Goal: Task Accomplishment & Management: Manage account settings

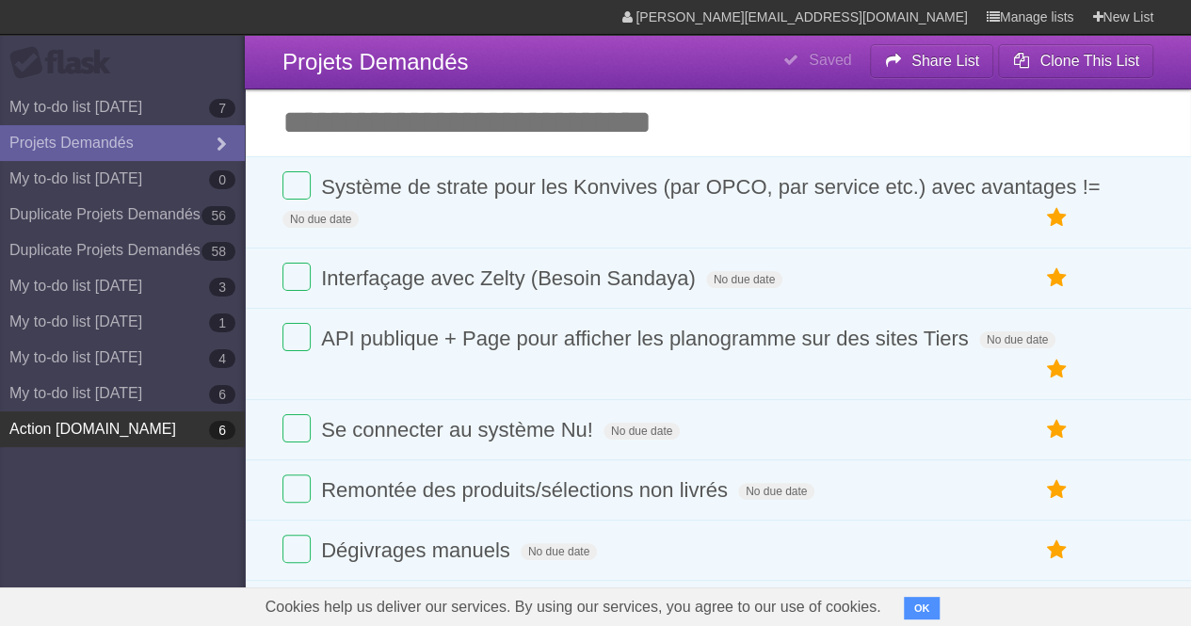
drag, startPoint x: 143, startPoint y: 445, endPoint x: 117, endPoint y: 445, distance: 26.4
click at [117, 445] on link "Action 5Dollars.io 6" at bounding box center [122, 429] width 245 height 36
drag, startPoint x: 95, startPoint y: 447, endPoint x: 75, endPoint y: 505, distance: 60.7
click at [75, 505] on aside "Flask My to-do list 06/18/2024 7 Projets Demandés My to-do list 07/15/2024 0 Du…" at bounding box center [122, 313] width 245 height 626
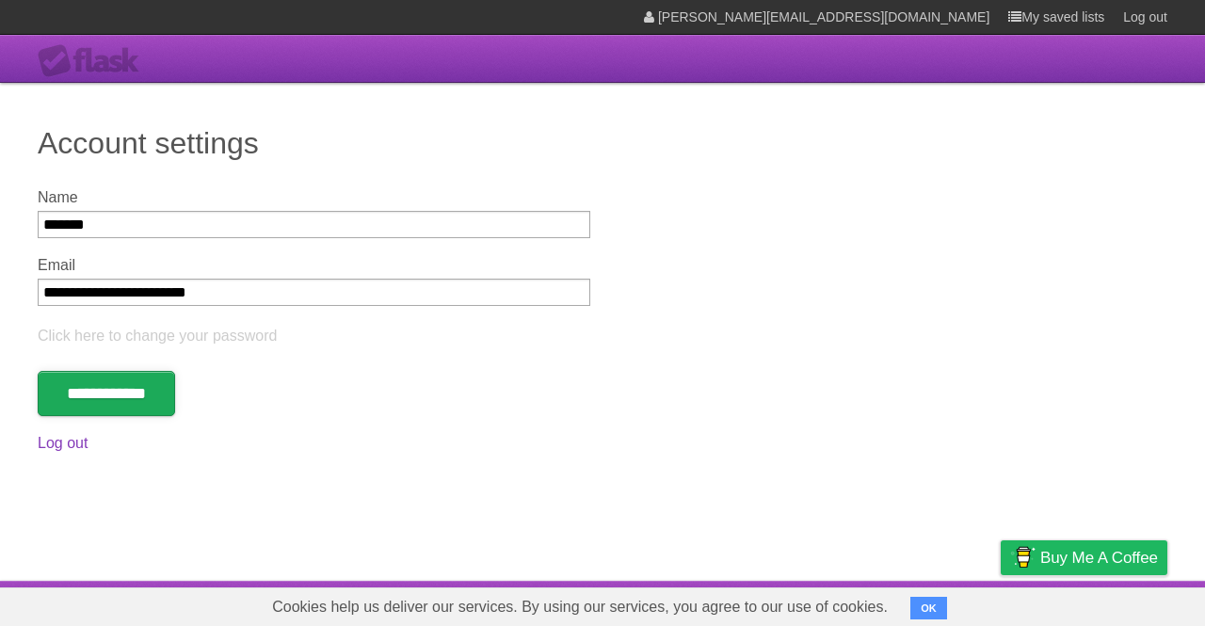
click at [121, 393] on input "**********" at bounding box center [106, 393] width 137 height 45
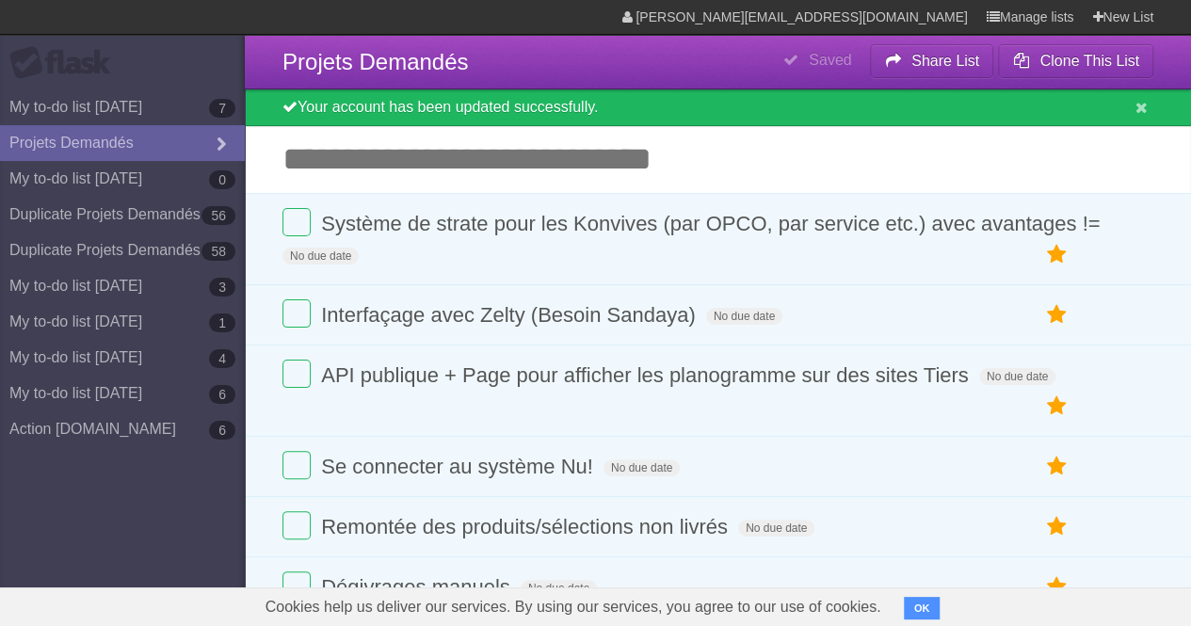
drag, startPoint x: 7, startPoint y: 460, endPoint x: 119, endPoint y: 471, distance: 112.5
click at [78, 521] on aside "Flask My to-do list 06/18/2024 7 Projets Demandés My to-do list 07/15/2024 0 Du…" at bounding box center [122, 313] width 245 height 626
click at [151, 431] on link "Action 5Dollars.io 6" at bounding box center [122, 429] width 245 height 36
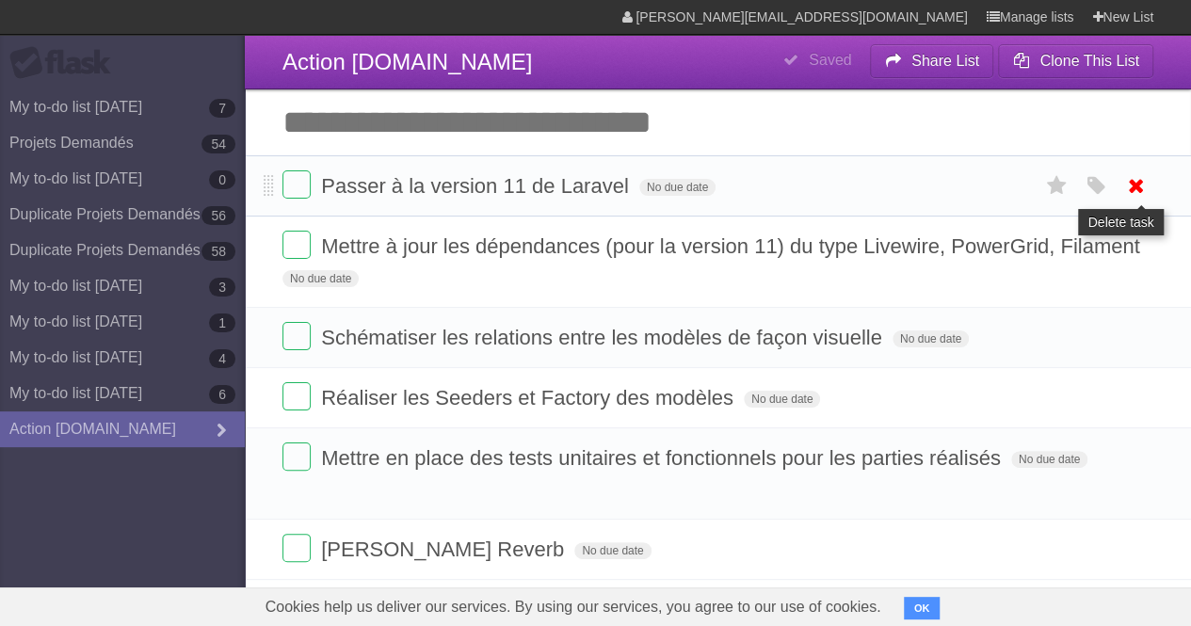
click at [1134, 187] on icon at bounding box center [1136, 185] width 26 height 31
click at [1140, 186] on icon at bounding box center [1136, 185] width 26 height 31
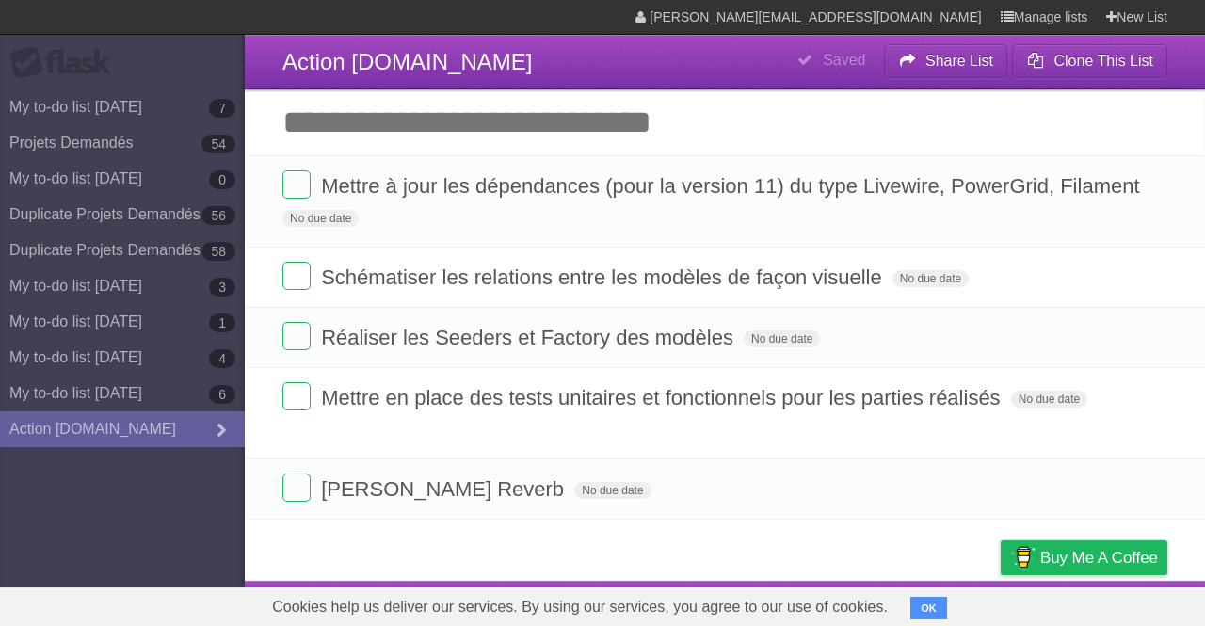
click at [1140, 214] on icon at bounding box center [1150, 217] width 26 height 31
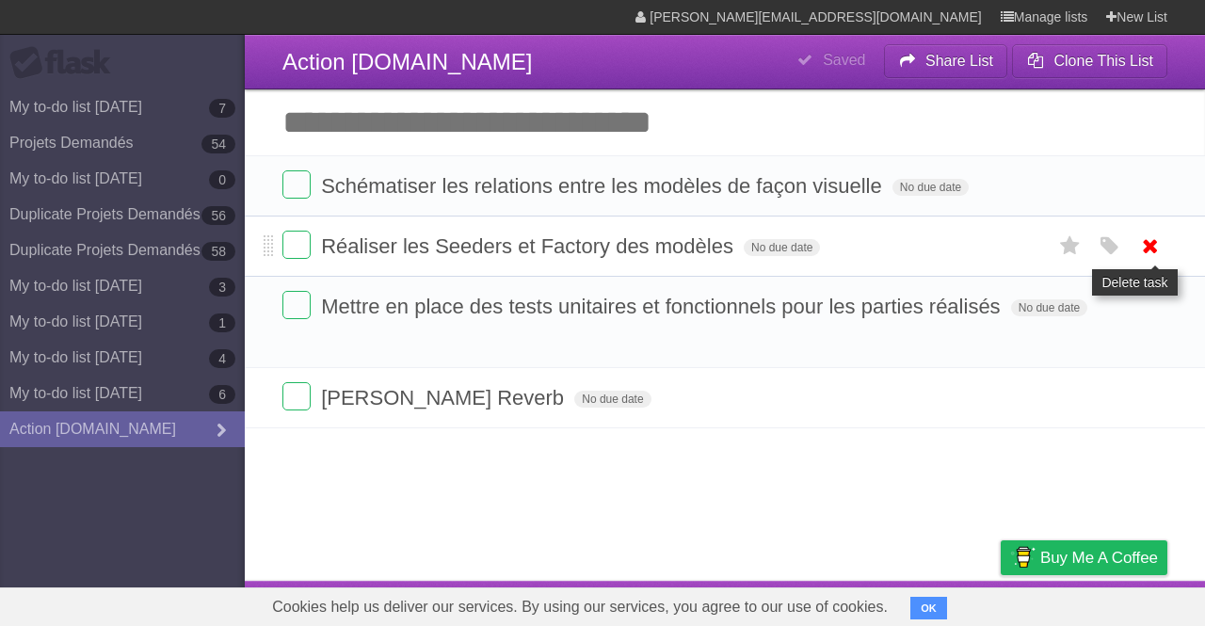
click at [1148, 246] on icon at bounding box center [1150, 246] width 26 height 31
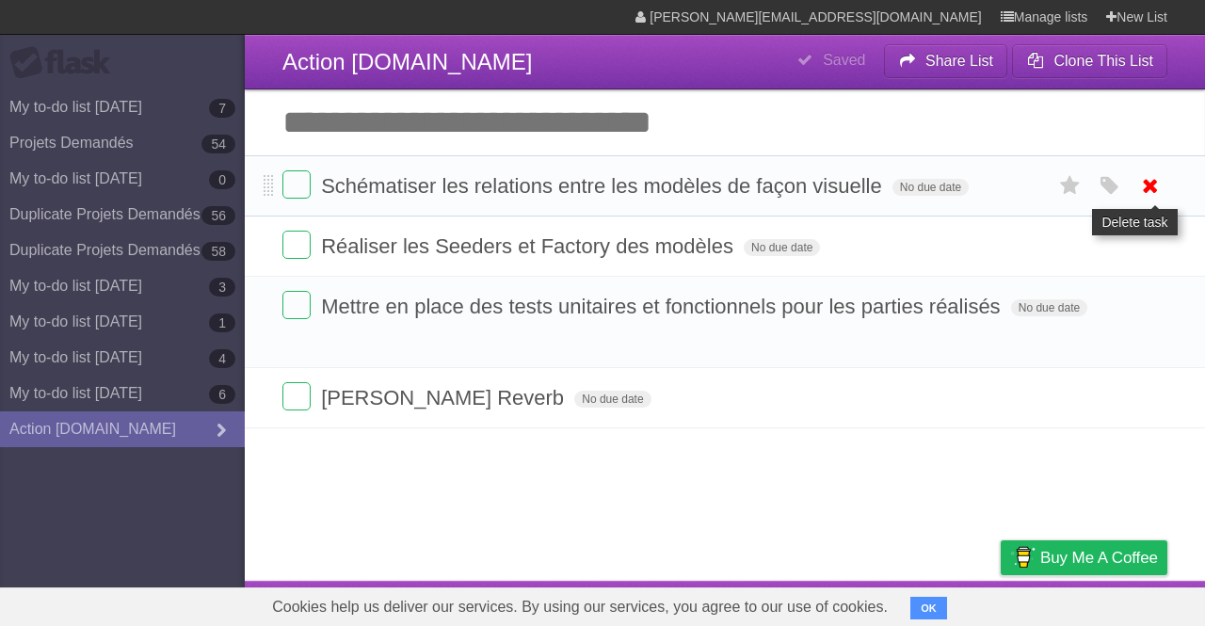
click at [1150, 184] on icon at bounding box center [1150, 185] width 26 height 31
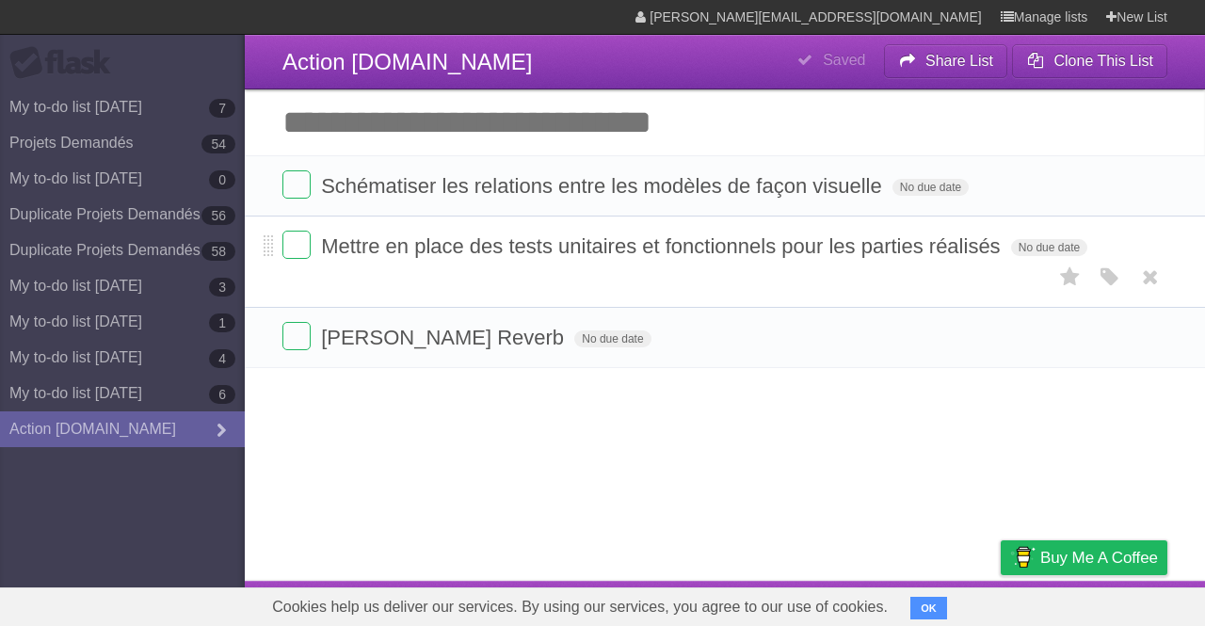
drag, startPoint x: 1155, startPoint y: 179, endPoint x: 1147, endPoint y: 184, distance: 9.7
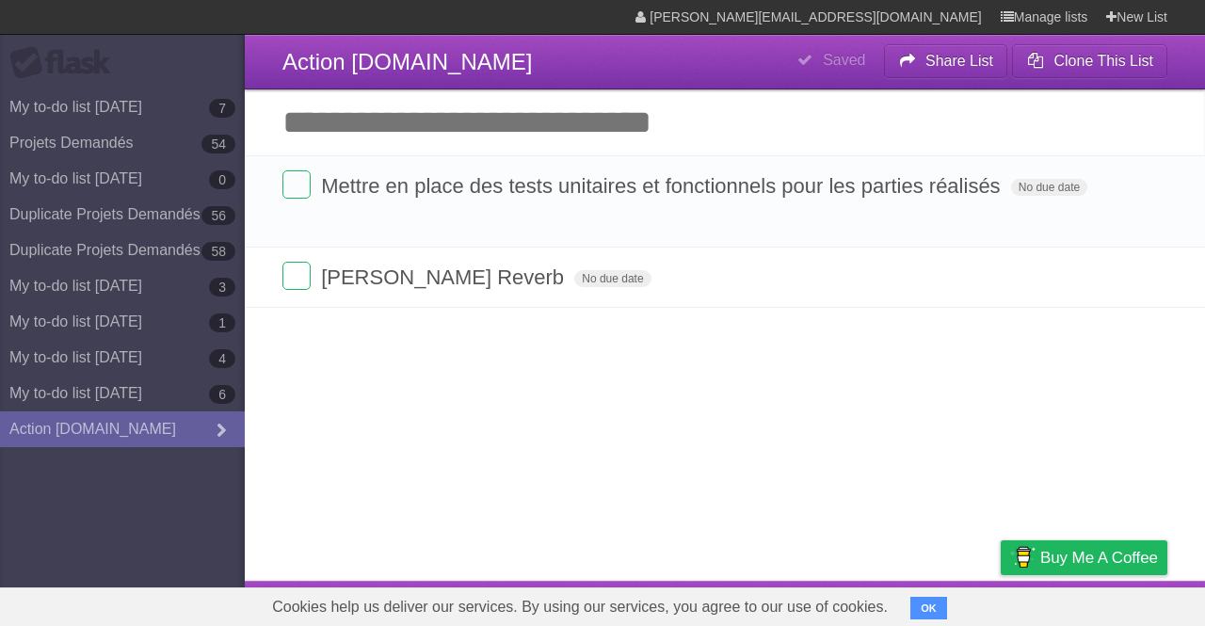
click at [1143, 219] on icon at bounding box center [1150, 217] width 26 height 31
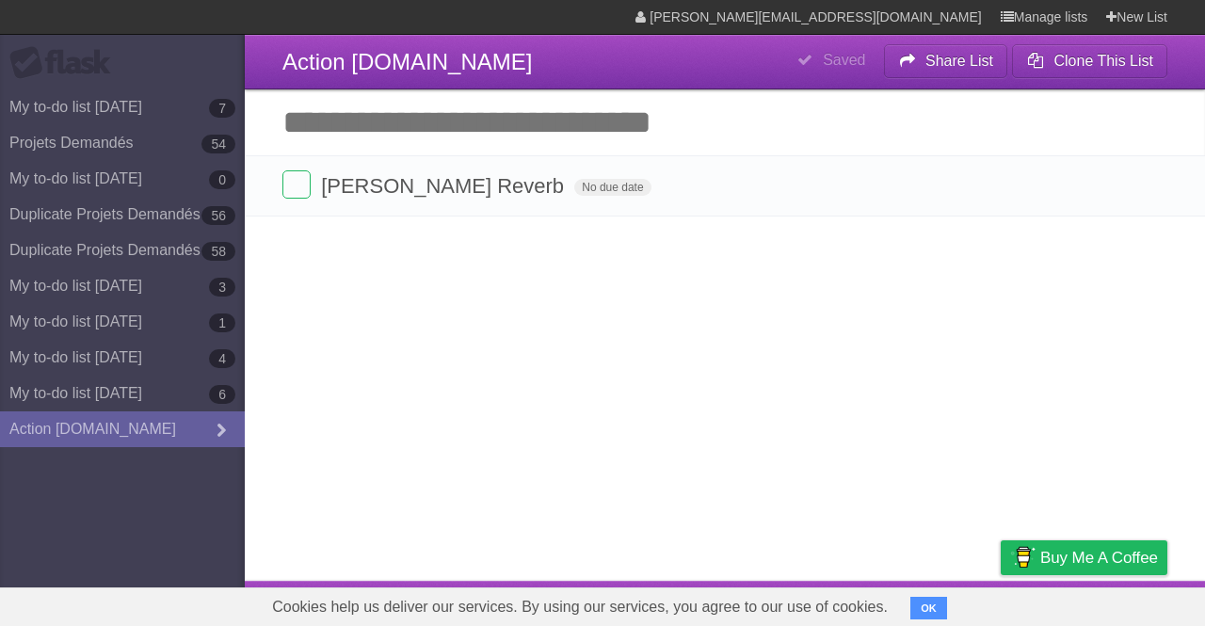
click at [1165, 183] on link at bounding box center [1151, 185] width 36 height 31
click at [471, 52] on header "**********" at bounding box center [725, 62] width 960 height 55
drag, startPoint x: 471, startPoint y: 52, endPoint x: 428, endPoint y: 59, distance: 43.0
click at [468, 52] on header "**********" at bounding box center [725, 62] width 960 height 55
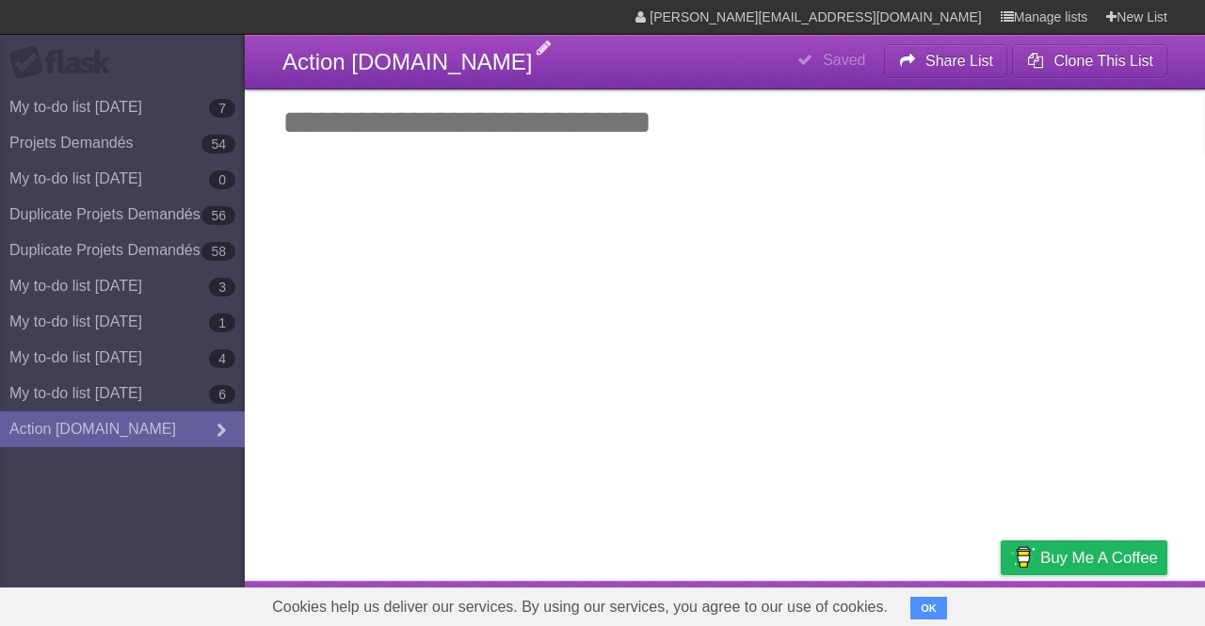
click at [428, 59] on span "Action 5Dollars.io" at bounding box center [407, 61] width 250 height 25
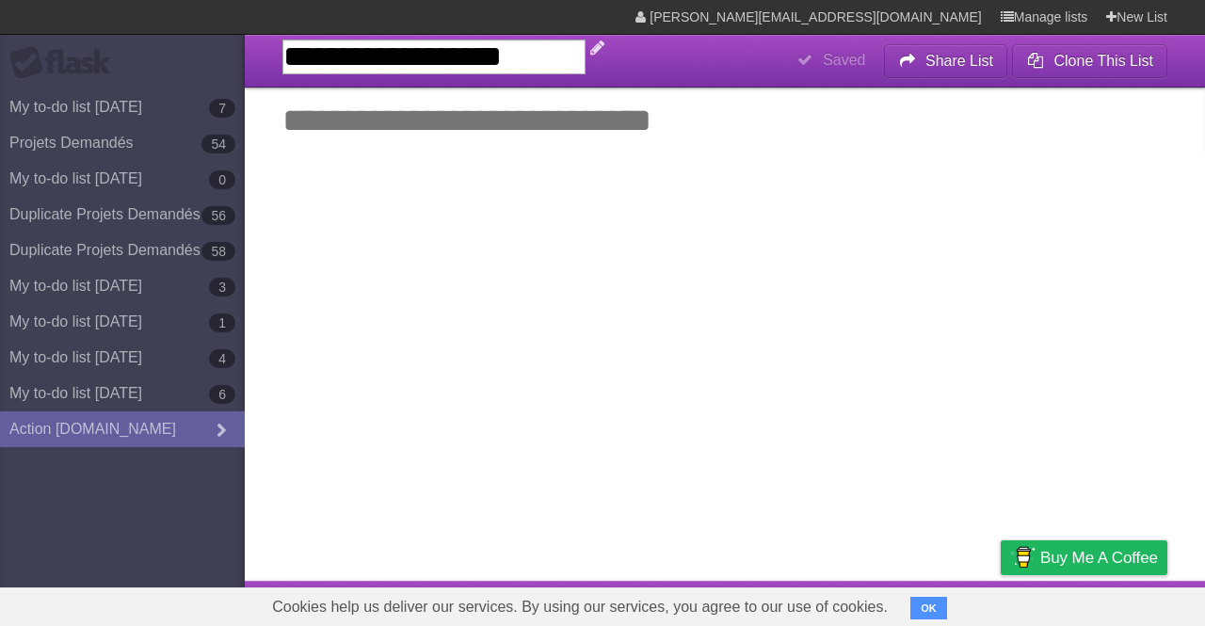
type input "*"
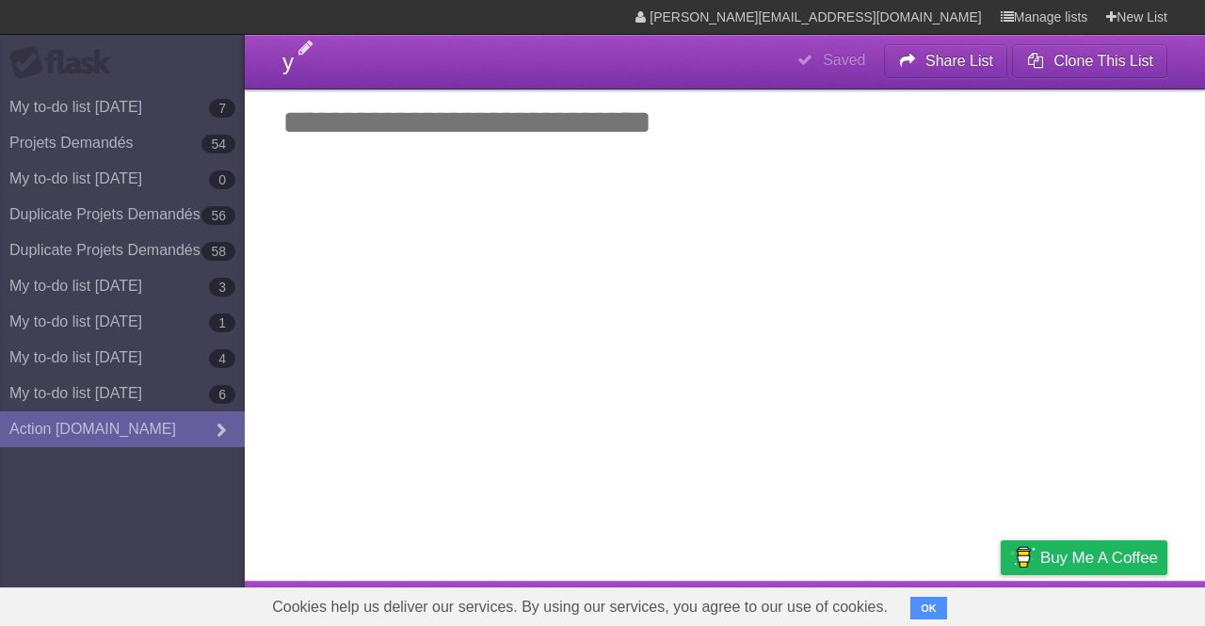
click at [193, 513] on aside "Flask My to-do list 06/18/2024 7 Projets Demandés 54 My to-do list 07/15/2024 0…" at bounding box center [122, 313] width 245 height 626
click at [94, 385] on link "My to-do list 08/06/2024 6" at bounding box center [122, 394] width 245 height 36
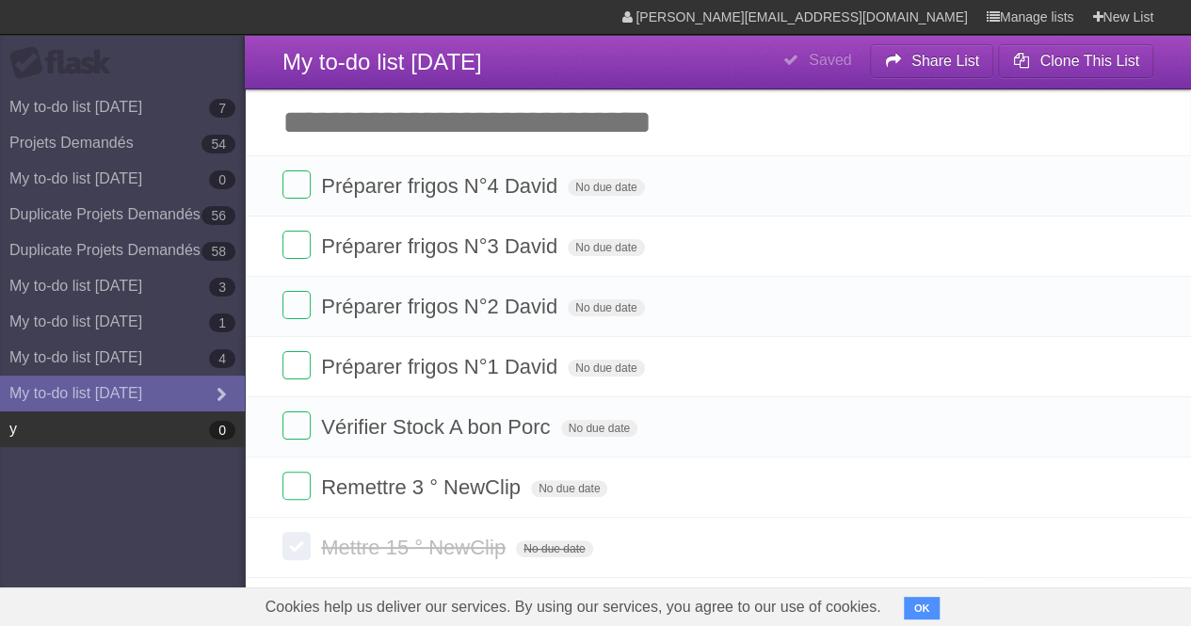
click at [100, 436] on link "y 0" at bounding box center [122, 429] width 245 height 36
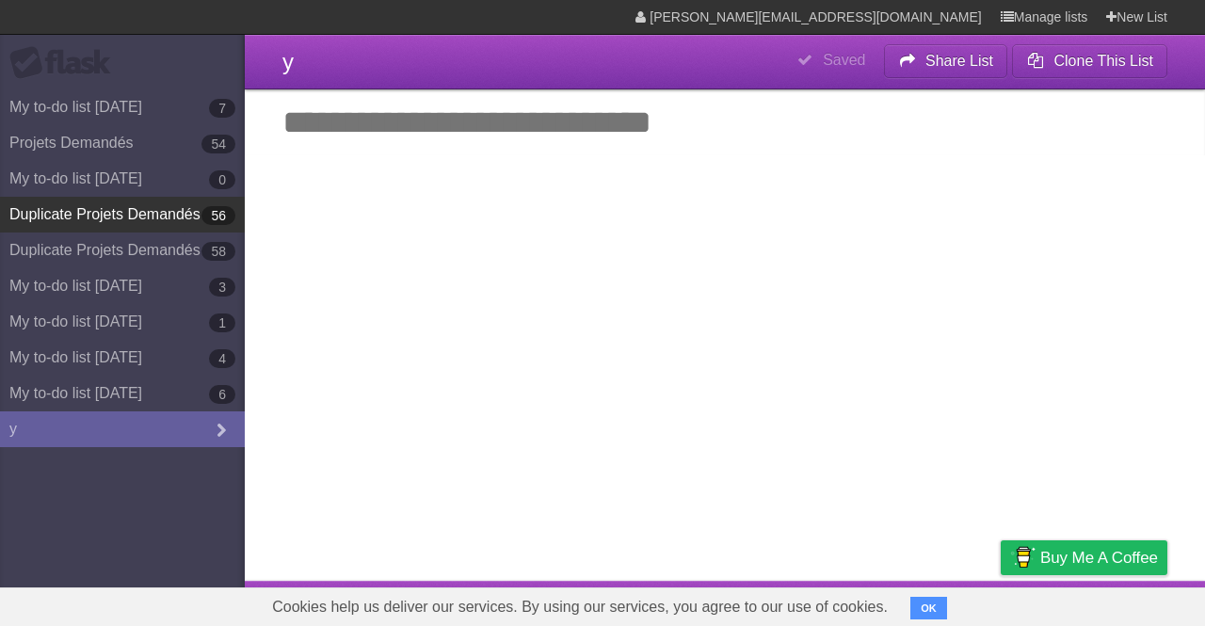
click at [121, 225] on link "Duplicate Projets Demandés 56" at bounding box center [122, 215] width 245 height 36
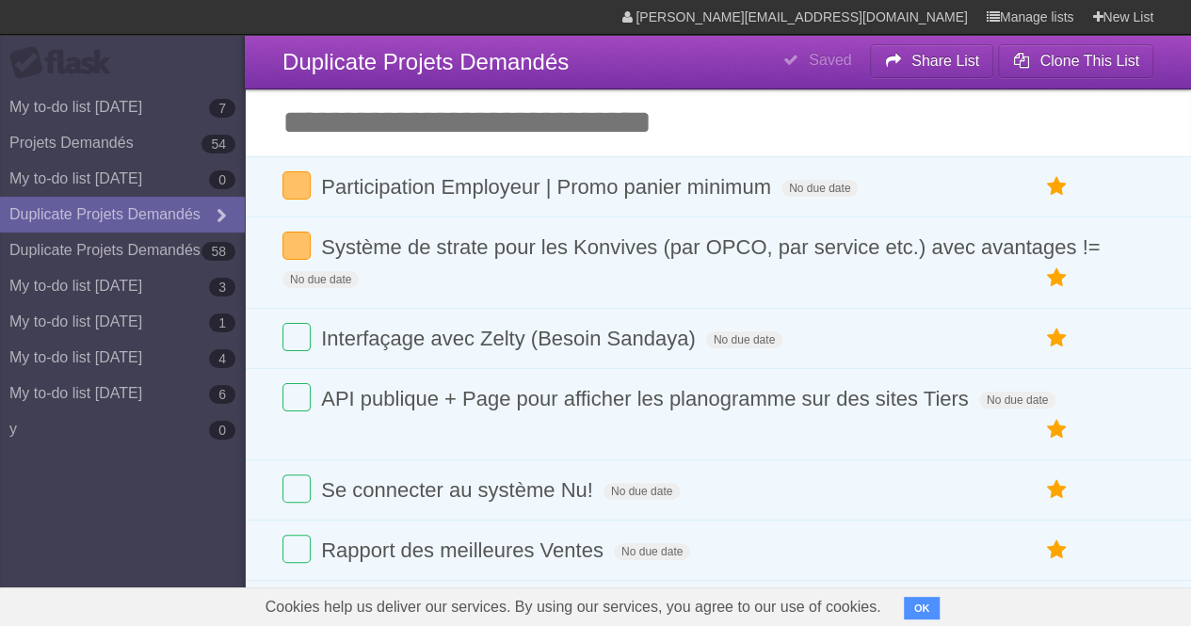
click at [686, 61] on header "**********" at bounding box center [718, 62] width 946 height 55
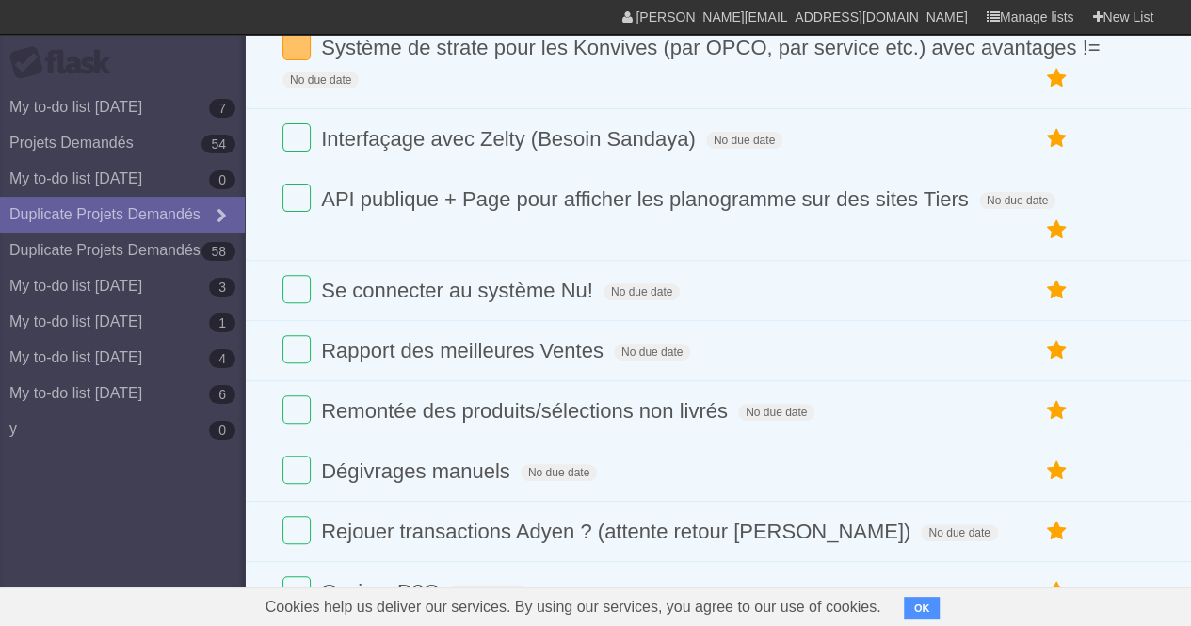
scroll to position [218, 0]
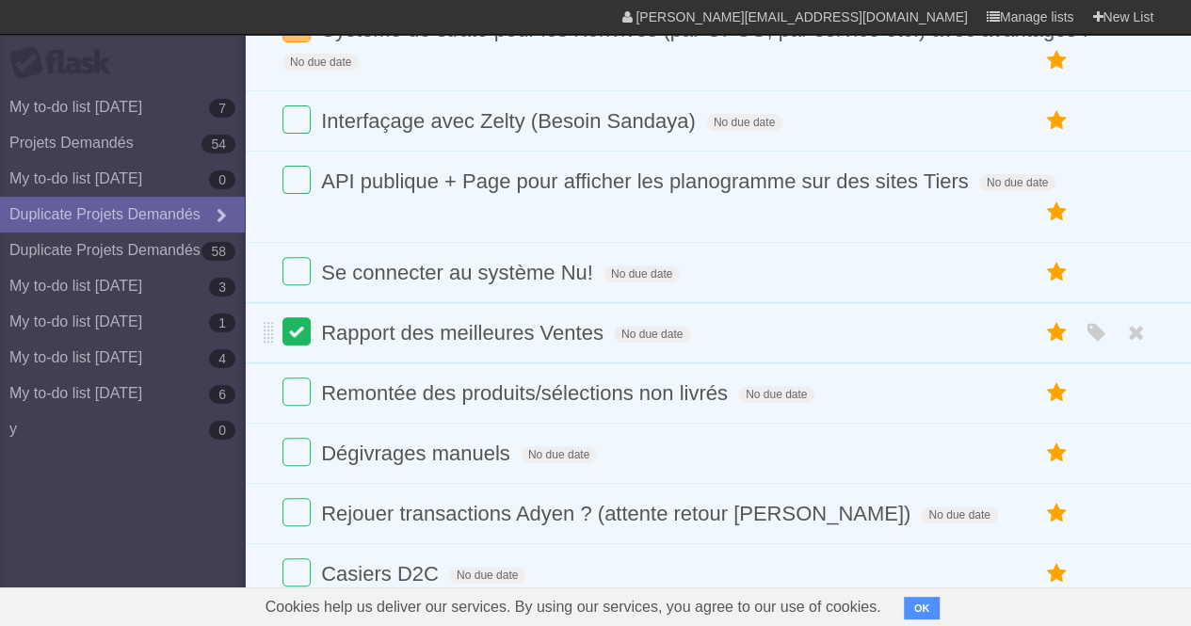
click at [290, 342] on label at bounding box center [296, 331] width 28 height 28
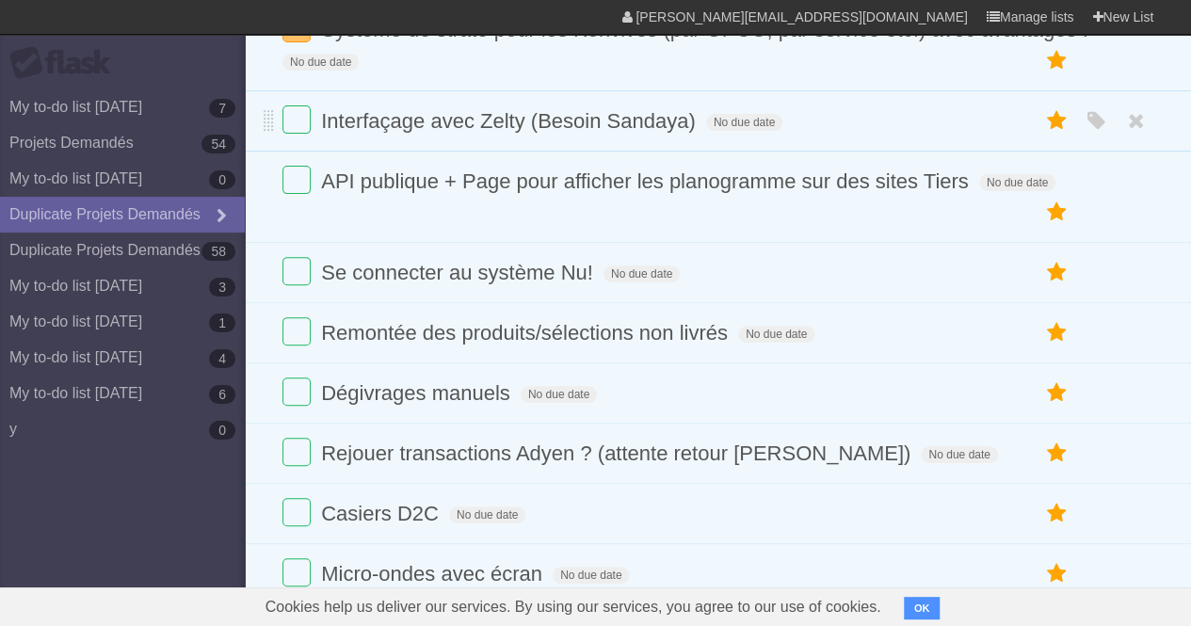
drag, startPoint x: 1183, startPoint y: 129, endPoint x: 1182, endPoint y: 150, distance: 20.7
click at [1182, 150] on li "Interfaçage avec Zelty (Besoin Sandaya) No due date White Red Blue Green Purple…" at bounding box center [718, 120] width 946 height 61
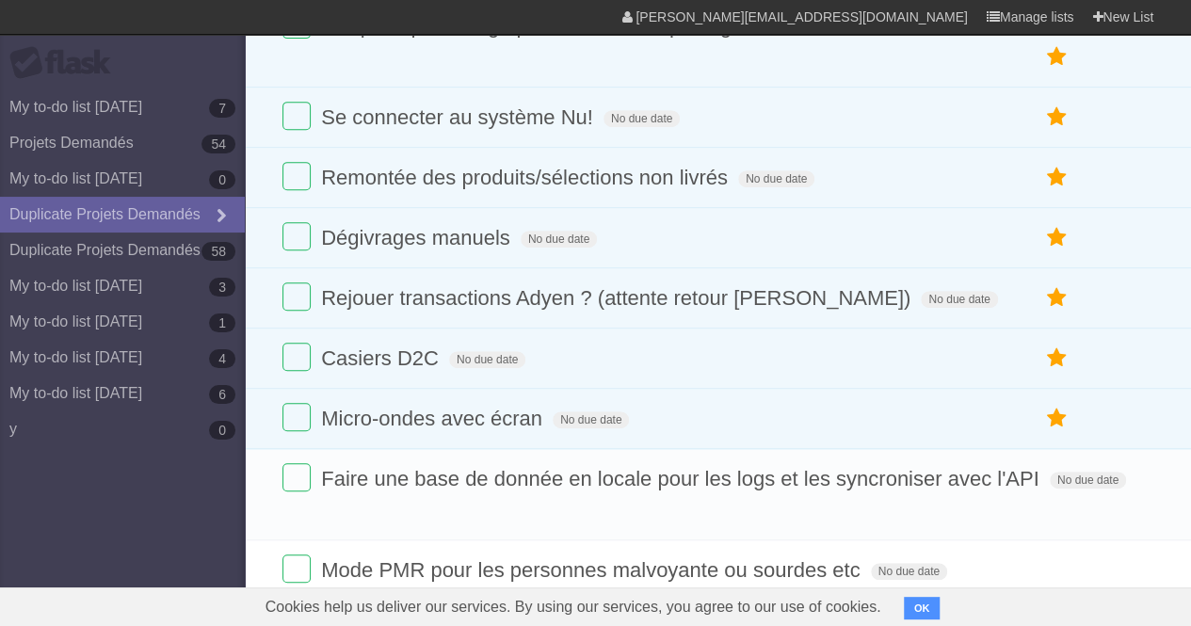
scroll to position [363, 0]
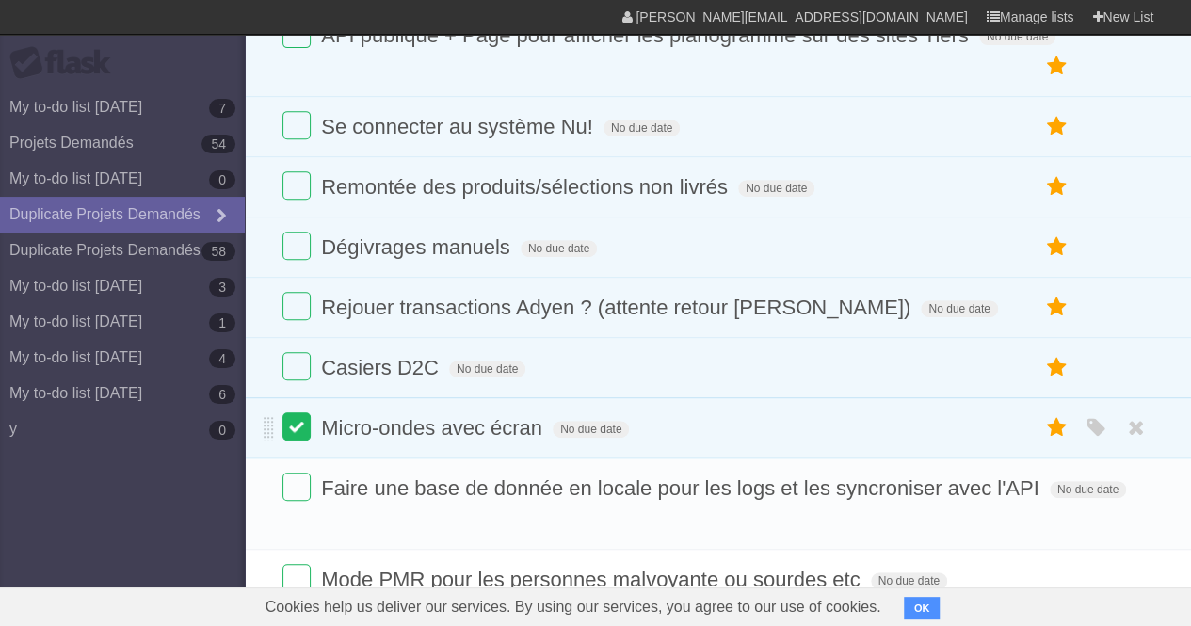
click at [285, 441] on label at bounding box center [296, 426] width 28 height 28
click at [294, 380] on label at bounding box center [296, 366] width 28 height 28
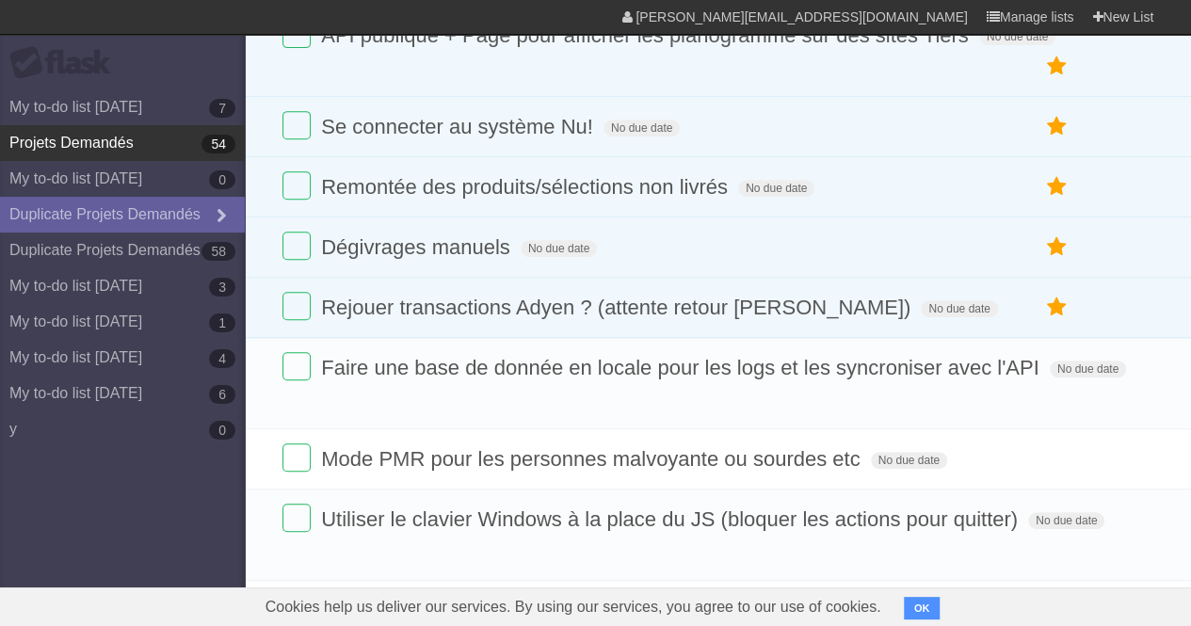
click at [143, 149] on link "Projets Demandés 54" at bounding box center [122, 143] width 245 height 36
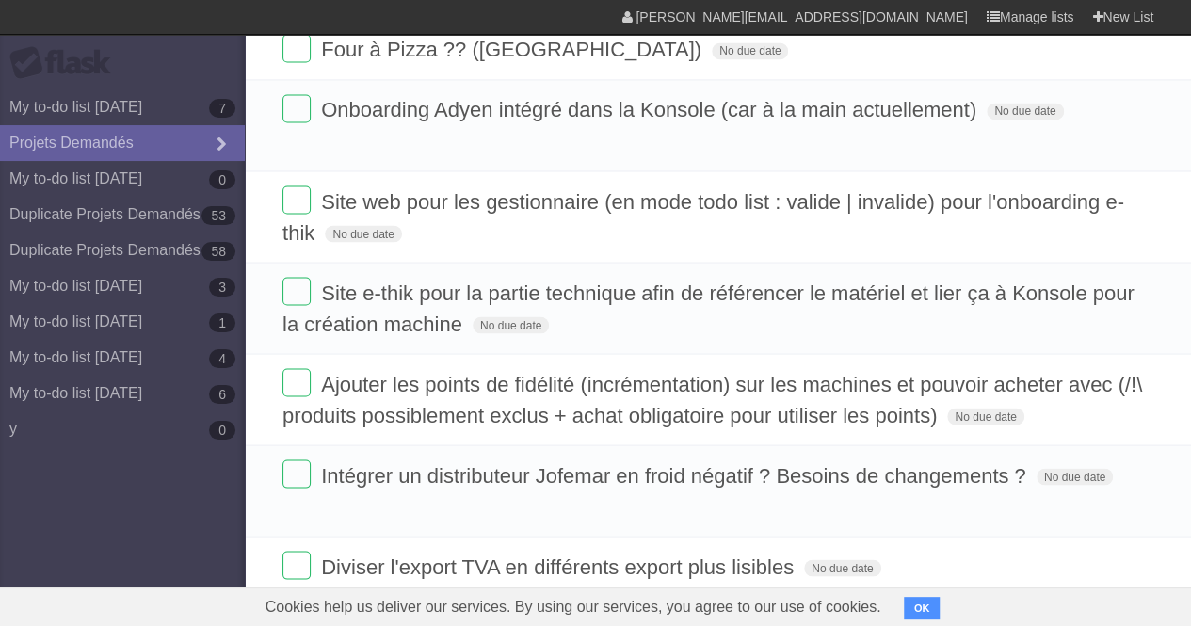
scroll to position [1809, 0]
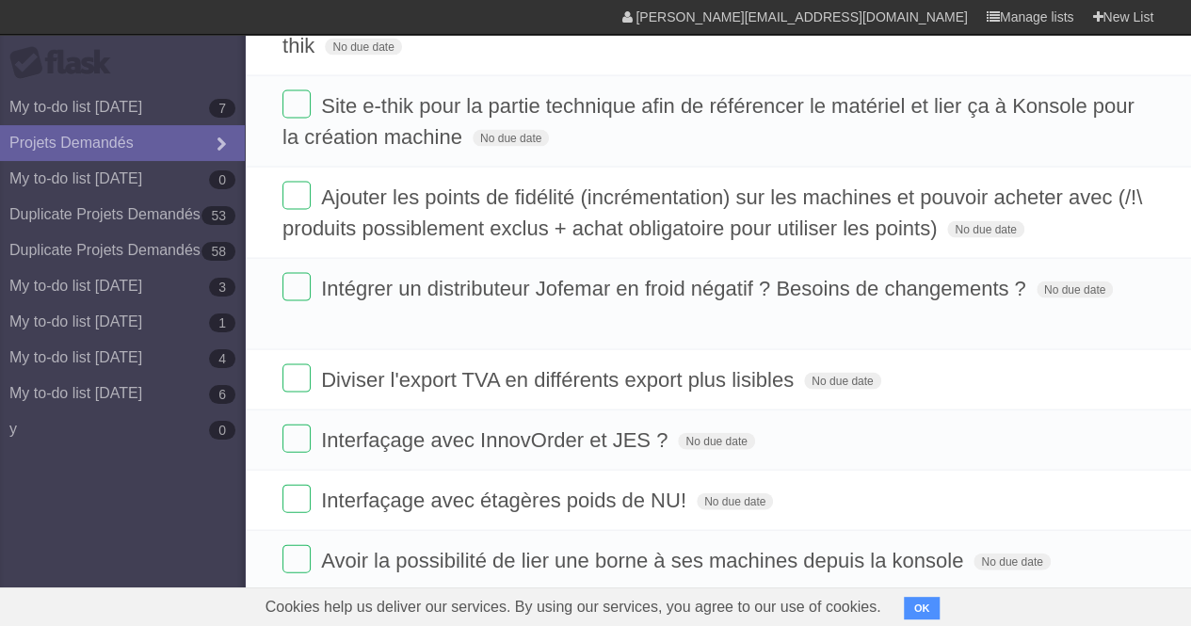
drag, startPoint x: 1158, startPoint y: 494, endPoint x: 169, endPoint y: 492, distance: 988.7
click at [168, 491] on aside "Flask My to-do list 06/18/2024 7 Projets Demandés My to-do list 07/15/2024 0 Du…" at bounding box center [122, 313] width 245 height 626
click at [137, 526] on aside "Flask My to-do list 06/18/2024 7 Projets Demandés My to-do list 07/15/2024 0 Du…" at bounding box center [122, 313] width 245 height 626
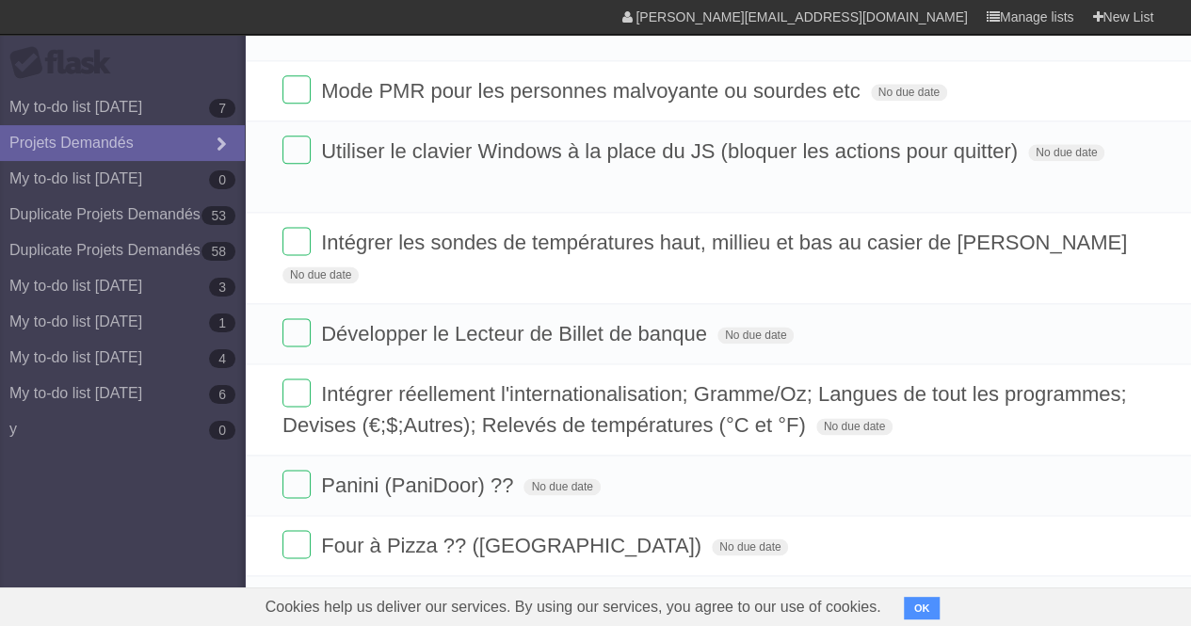
scroll to position [721, 0]
